Goal: Information Seeking & Learning: Check status

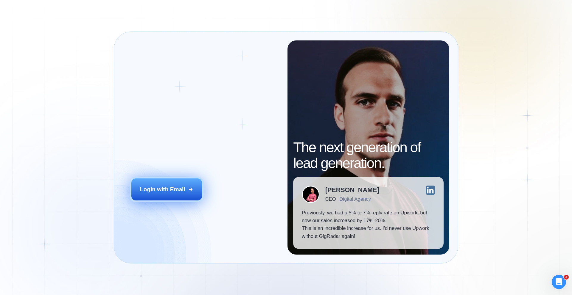
click at [158, 186] on div "Login with Email" at bounding box center [162, 190] width 45 height 8
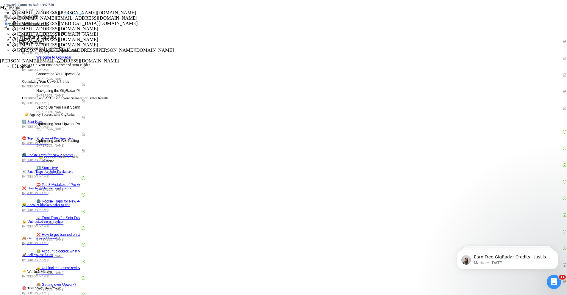
click at [509, 26] on li "[EMAIL_ADDRESS][MEDICAL_DATA][DOMAIN_NAME]" at bounding box center [289, 23] width 555 height 5
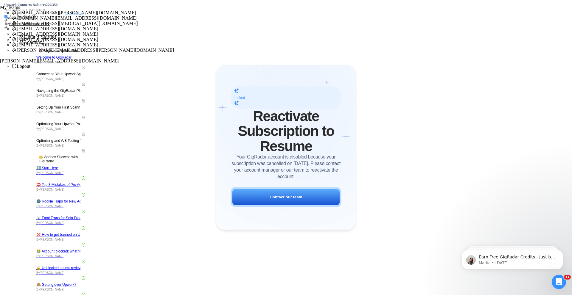
click at [137, 21] on span "[DOMAIN_NAME][EMAIL_ADDRESS][DOMAIN_NAME]" at bounding box center [77, 17] width 121 height 5
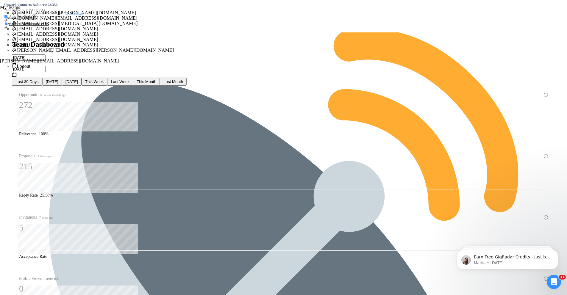
click at [88, 54] on div "[DATE] [DATE]" at bounding box center [50, 65] width 76 height 23
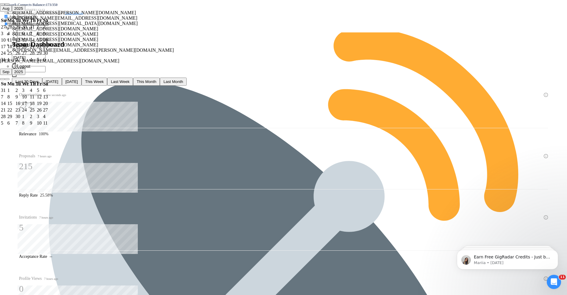
type input "[DATE]"
click at [42, 56] on div "29" at bounding box center [39, 53] width 5 height 5
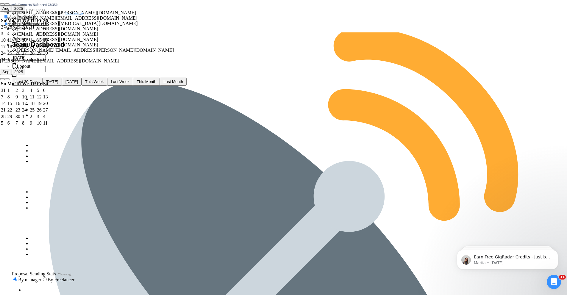
type input "[DATE]"
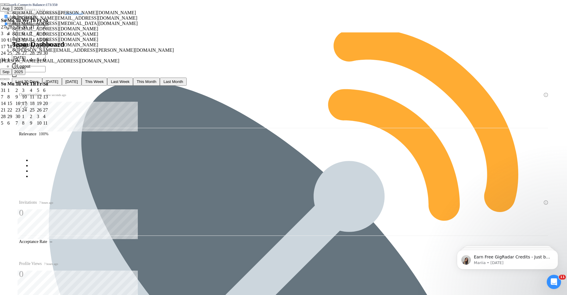
click at [287, 78] on div "Last 30 Days [DATE] [DATE] This Week Last Week This Month Last Month" at bounding box center [283, 82] width 550 height 8
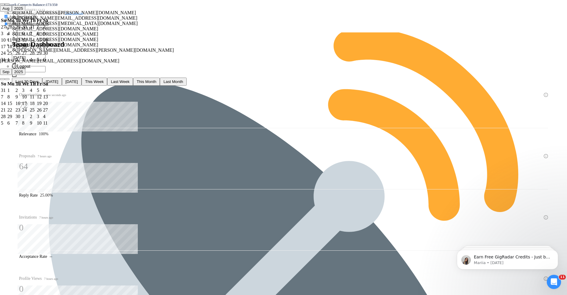
click at [404, 40] on div "Team Dashboard [DATE] [DATE] Last 30 Days [DATE] [DATE] This Week Last Week Thi…" at bounding box center [283, 62] width 550 height 45
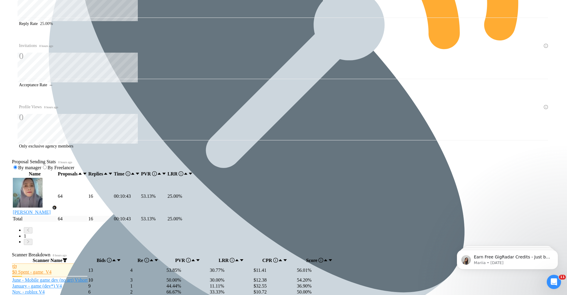
scroll to position [178, 0]
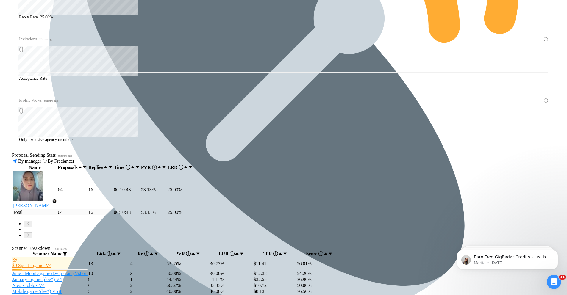
click at [556, 208] on icon "Dismiss notification" at bounding box center [556, 208] width 2 height 2
drag, startPoint x: 556, startPoint y: 229, endPoint x: 556, endPoint y: 207, distance: 22.0
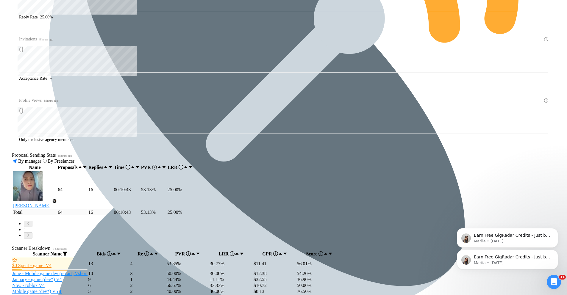
click at [556, 229] on icon "Dismiss notification" at bounding box center [556, 230] width 2 height 2
click at [555, 251] on icon "Dismiss notification" at bounding box center [556, 251] width 3 height 3
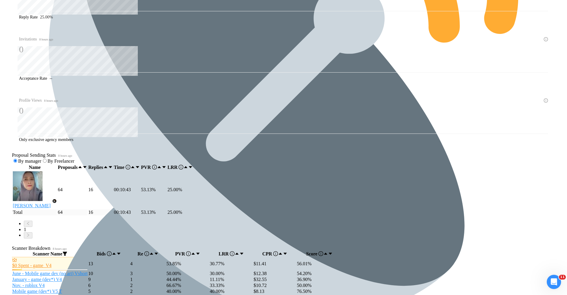
scroll to position [80, 0]
